Goal: Task Accomplishment & Management: Use online tool/utility

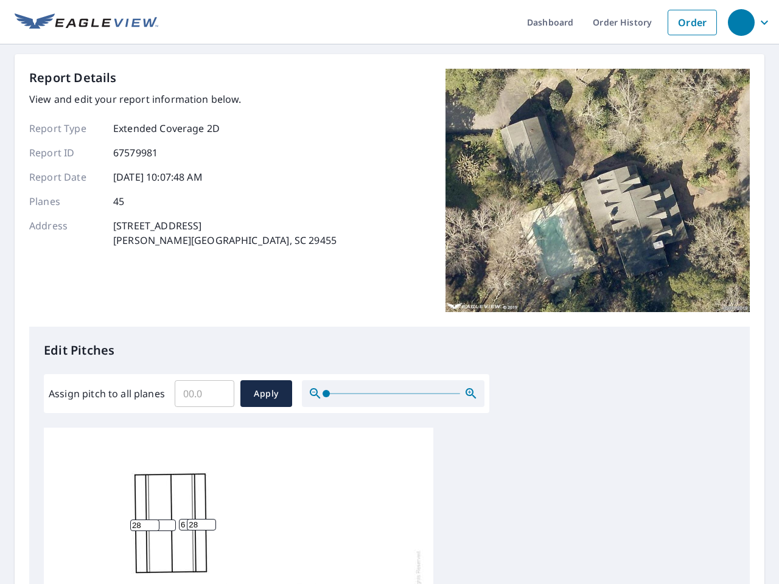
click at [390, 292] on div "Report Details View and edit your report information below. Report Type Extende…" at bounding box center [389, 198] width 721 height 258
click at [741, 22] on div "button" at bounding box center [741, 22] width 27 height 27
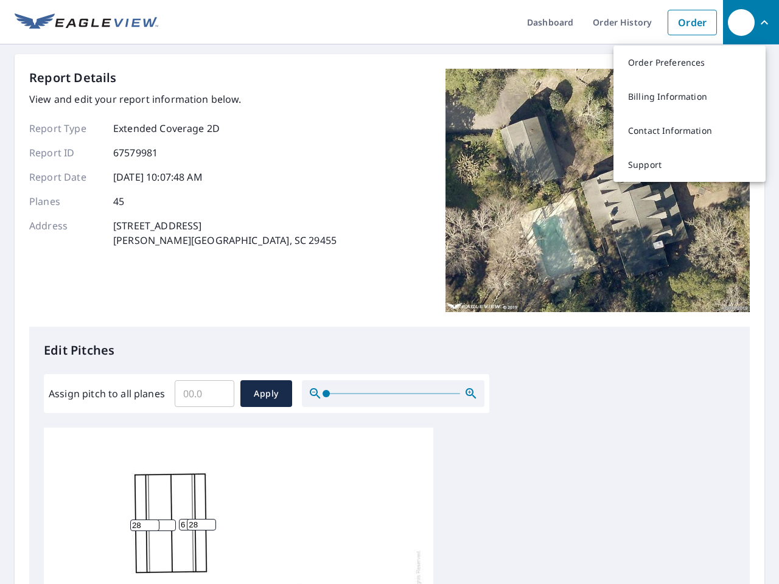
click at [205, 394] on input "Assign pitch to all planes" at bounding box center [205, 394] width 60 height 34
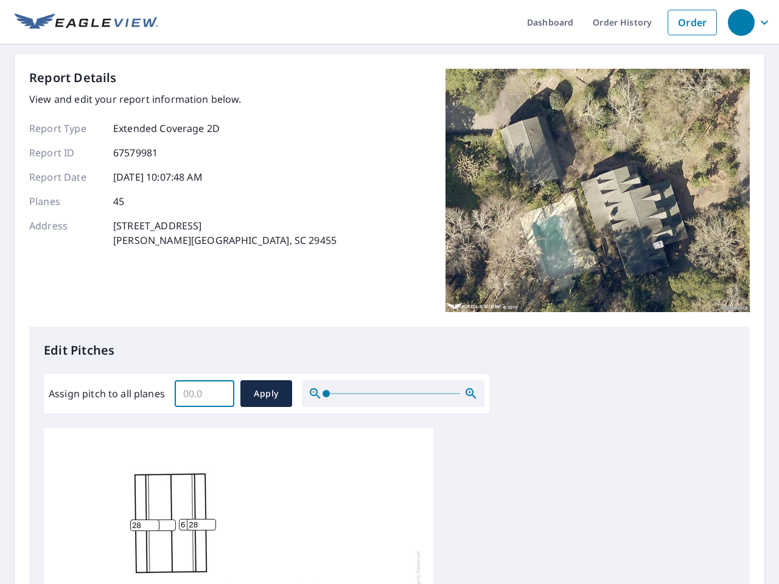
click at [266, 394] on span "Apply" at bounding box center [266, 393] width 32 height 15
click at [471, 394] on icon "button" at bounding box center [471, 393] width 15 height 15
